Goal: Find specific page/section: Find specific page/section

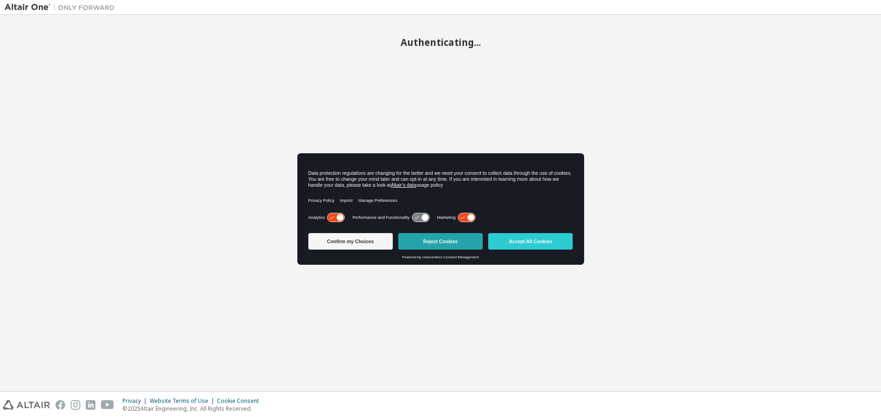
click at [447, 244] on button "Reject Cookies" at bounding box center [441, 241] width 84 height 17
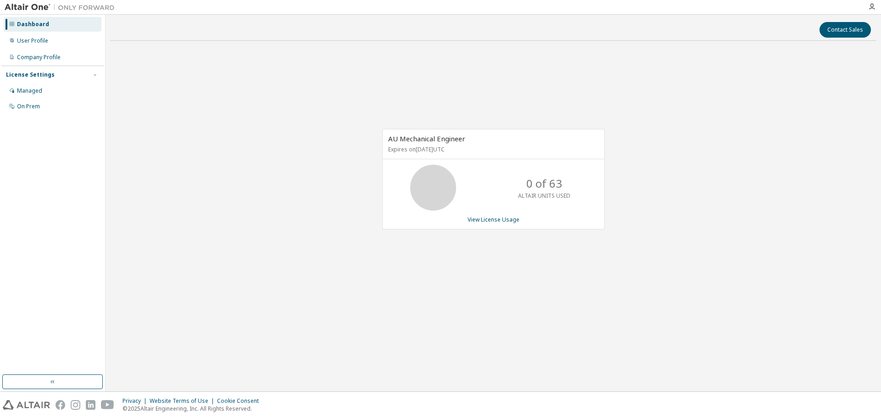
click at [758, 91] on div "AU Mechanical Engineer Expires on August 11, 2026 UTC 0 of 63 ALTAIR UNITS USED…" at bounding box center [493, 184] width 767 height 272
